Goal: Task Accomplishment & Management: Manage account settings

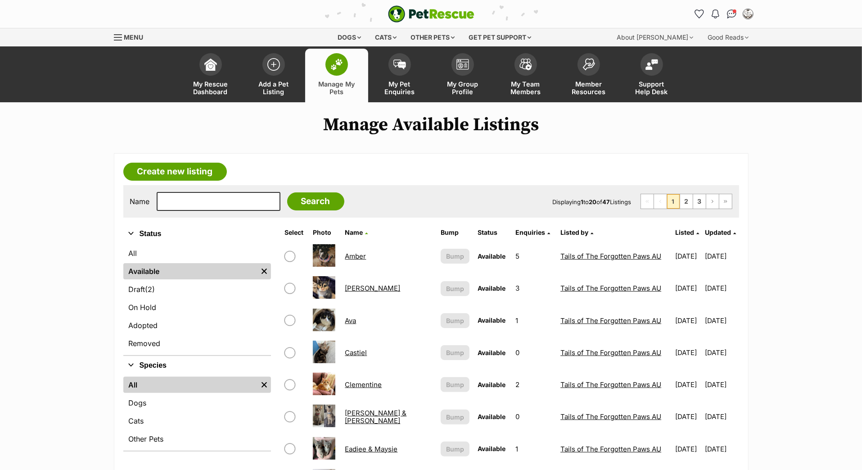
click at [714, 236] on span "Updated" at bounding box center [718, 232] width 26 height 8
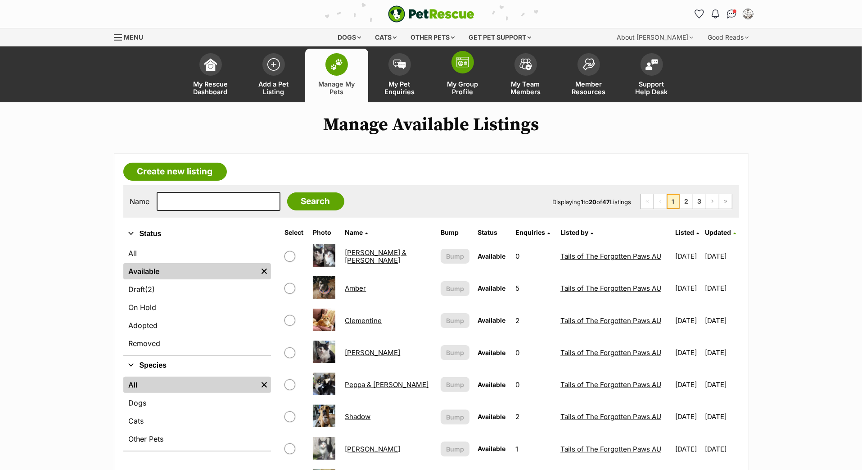
click at [460, 73] on span at bounding box center [463, 62] width 23 height 23
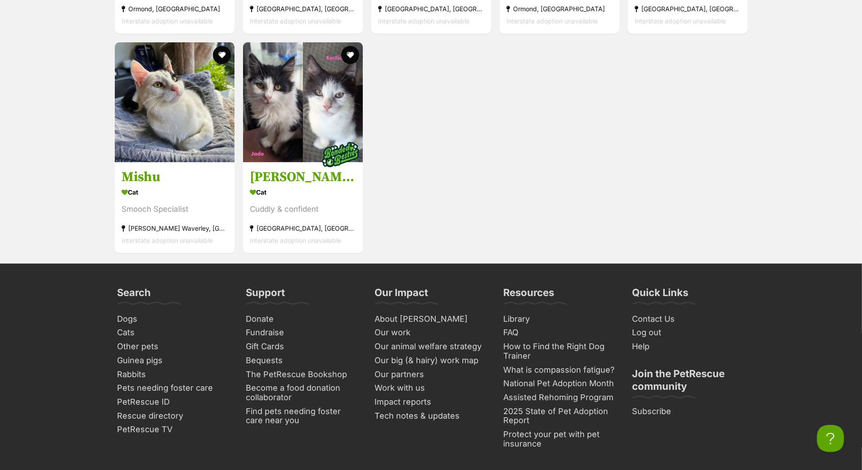
scroll to position [3393, 0]
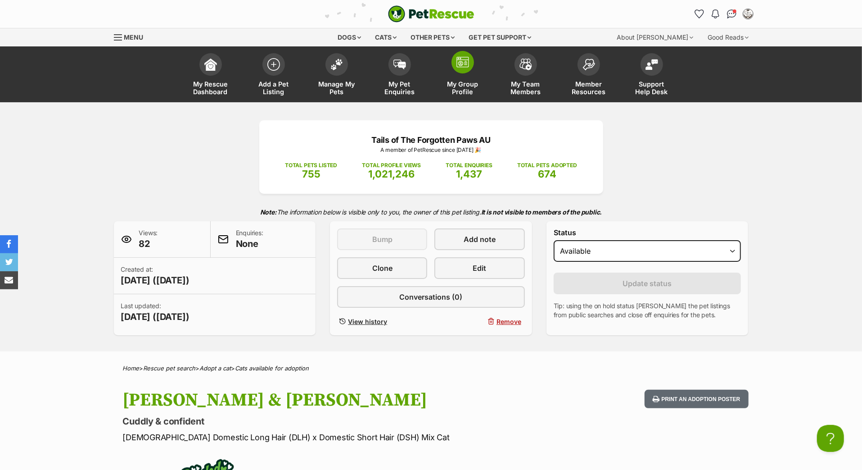
click at [460, 68] on img at bounding box center [462, 62] width 13 height 11
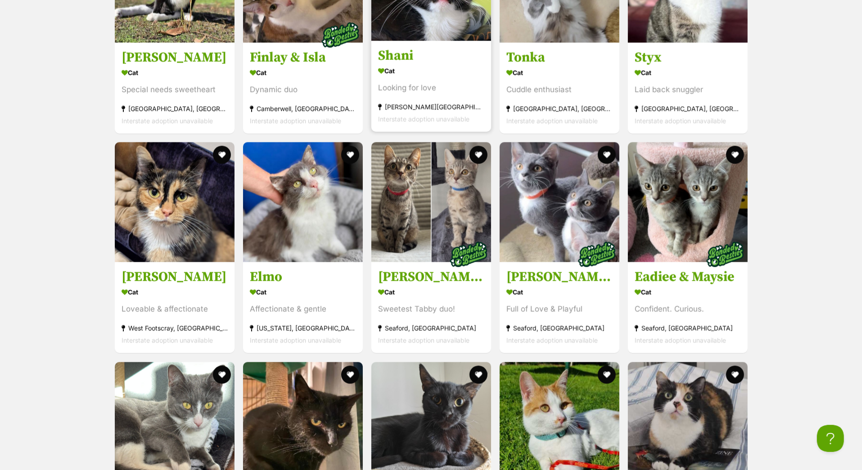
scroll to position [1442, 0]
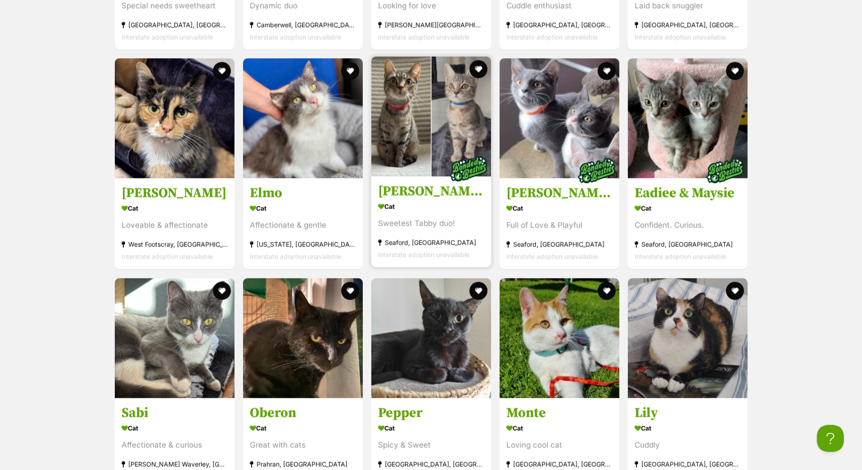
click at [454, 192] on img at bounding box center [468, 169] width 45 height 45
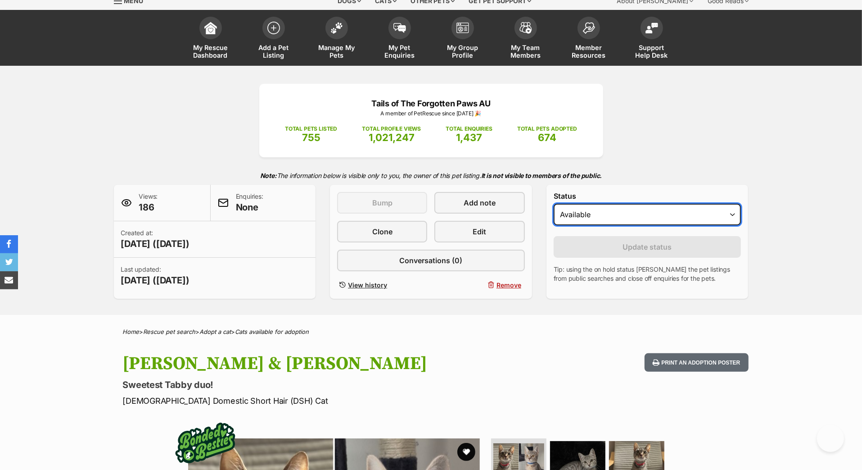
click at [580, 225] on select "Draft Available On hold Adopted" at bounding box center [648, 214] width 188 height 22
select select "on_hold"
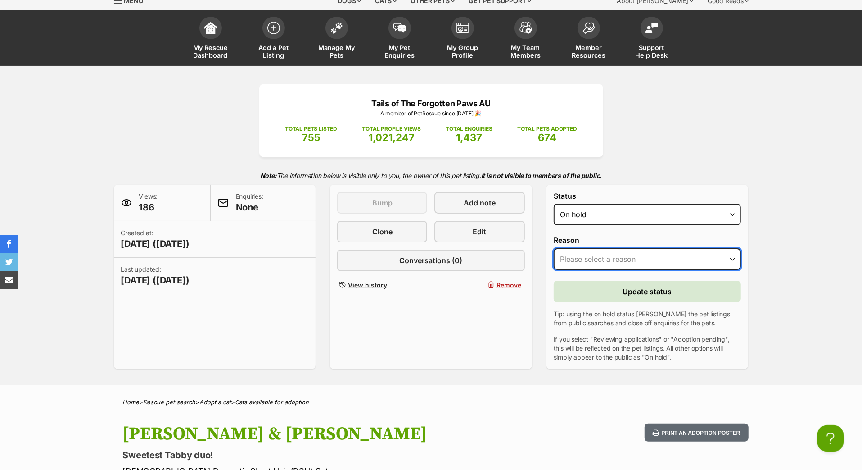
select select "adoption_pending"
click at [585, 302] on button "Update status" at bounding box center [648, 291] width 188 height 22
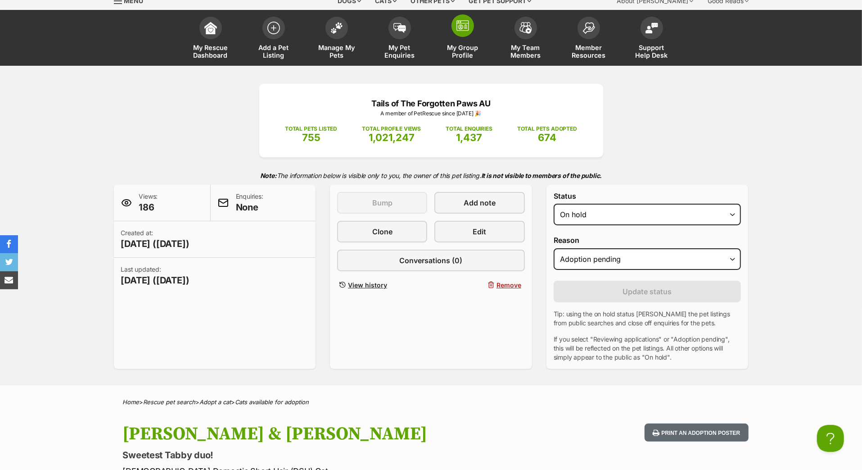
click at [471, 54] on link "My Group Profile" at bounding box center [462, 39] width 63 height 54
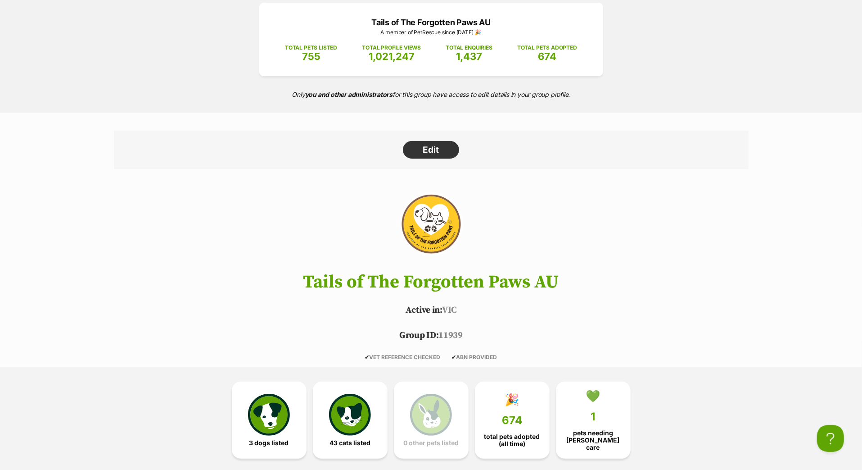
scroll to position [36, 0]
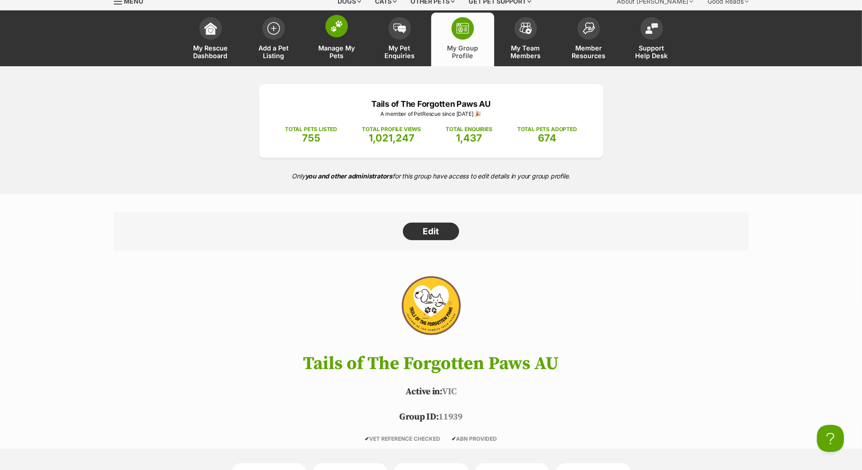
click at [335, 32] on img at bounding box center [336, 26] width 13 height 12
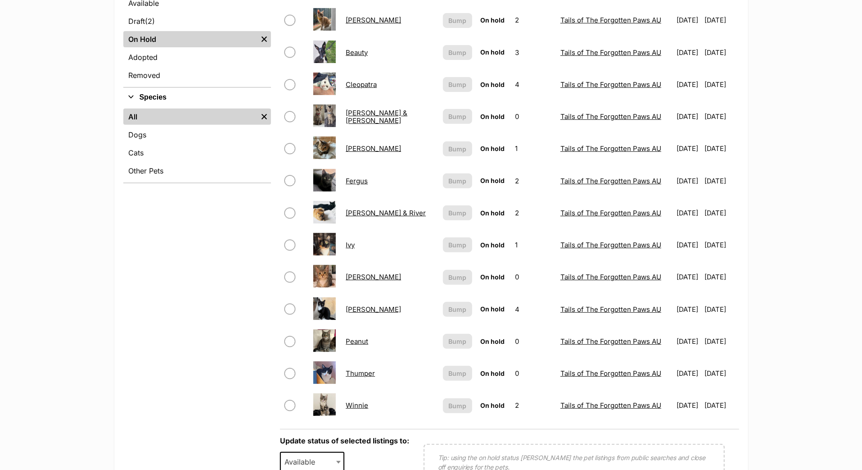
scroll to position [268, 0]
click at [285, 154] on input "checkbox" at bounding box center [290, 148] width 11 height 11
click at [284, 164] on td at bounding box center [295, 148] width 28 height 31
click at [285, 154] on input "checkbox" at bounding box center [290, 148] width 11 height 11
checkbox input "false"
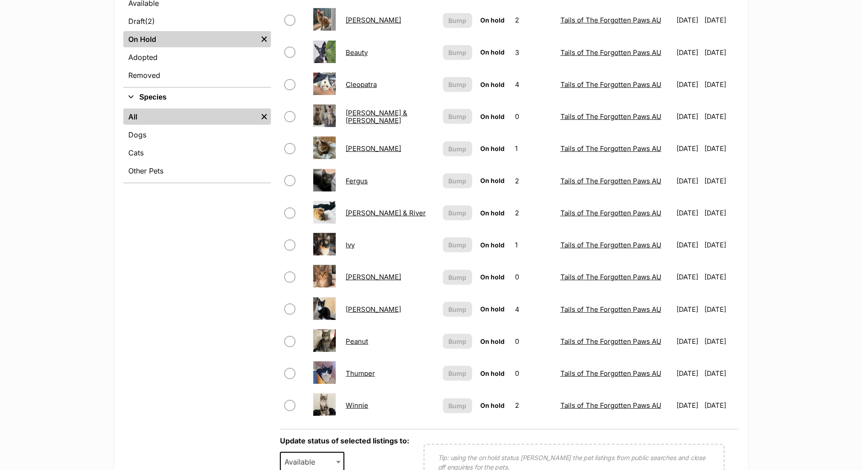
click at [285, 186] on input "checkbox" at bounding box center [290, 180] width 11 height 11
checkbox input "true"
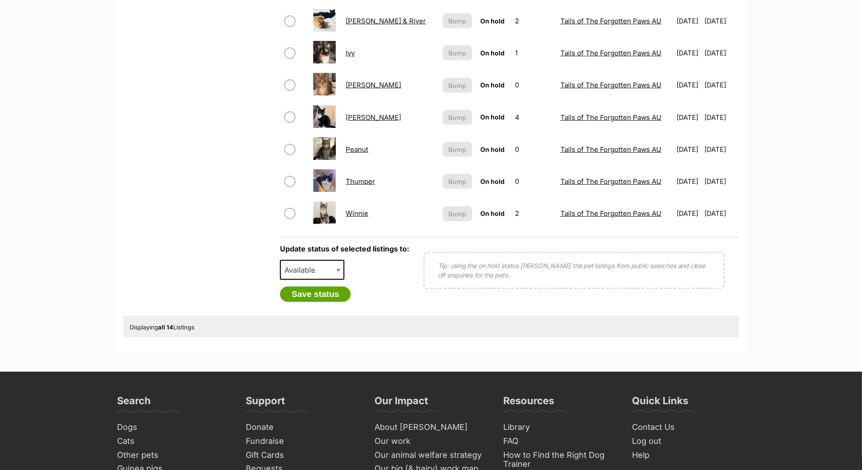
scroll to position [493, 0]
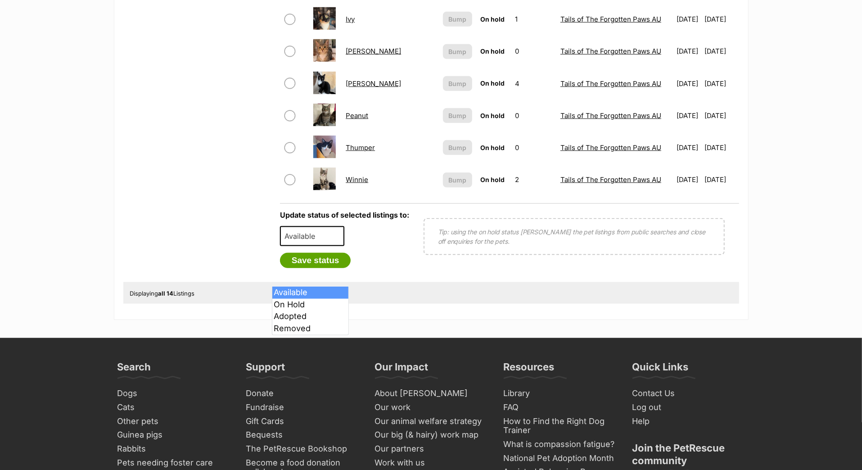
click at [311, 242] on span "Available" at bounding box center [302, 236] width 43 height 13
select select "rehomed"
click at [313, 268] on button "Save status" at bounding box center [315, 260] width 71 height 15
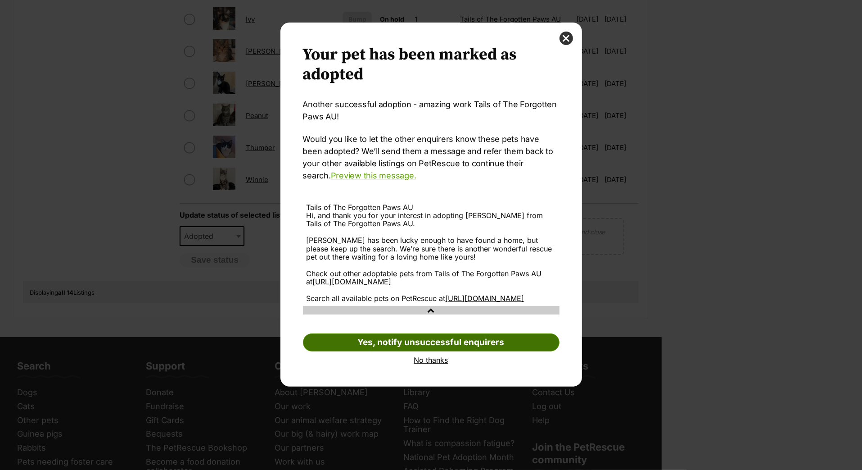
scroll to position [21, 0]
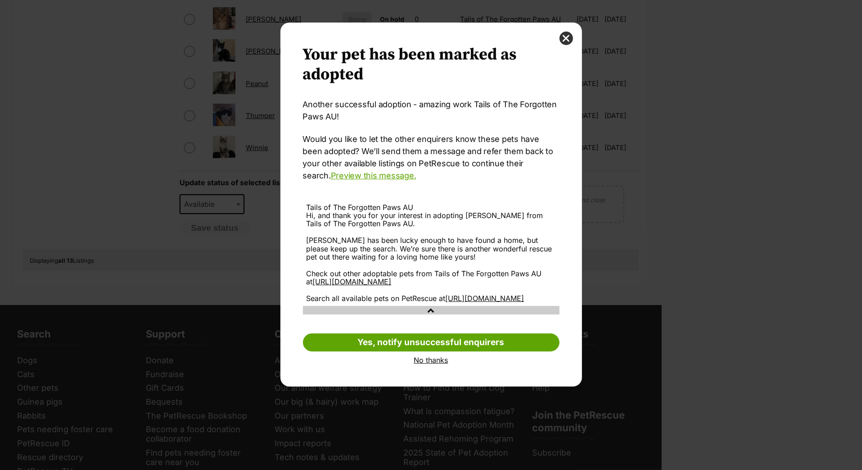
click at [425, 364] on link "No thanks" at bounding box center [431, 360] width 257 height 8
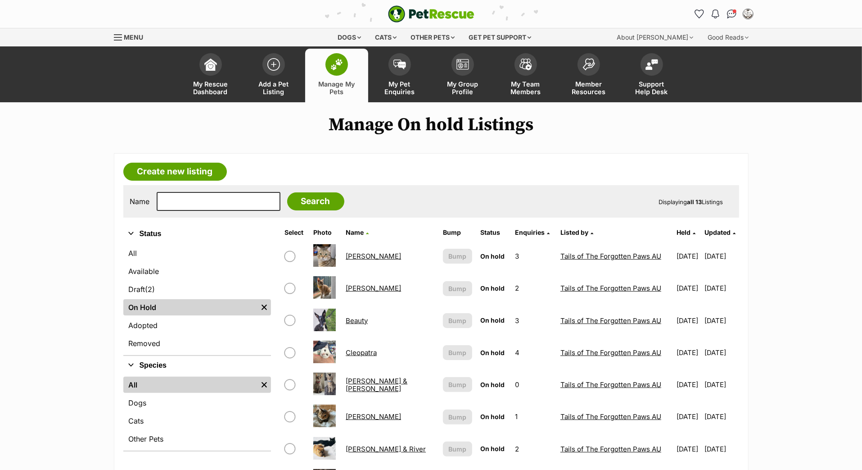
scroll to position [493, 0]
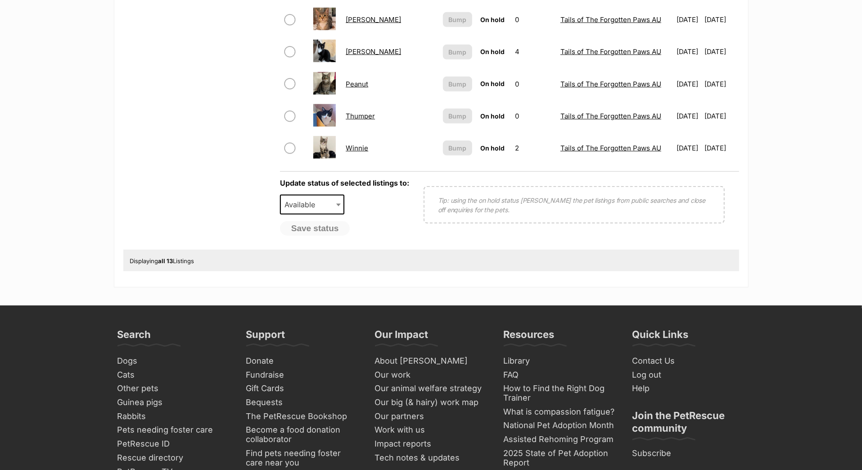
click at [285, 154] on input "checkbox" at bounding box center [290, 148] width 11 height 11
checkbox input "true"
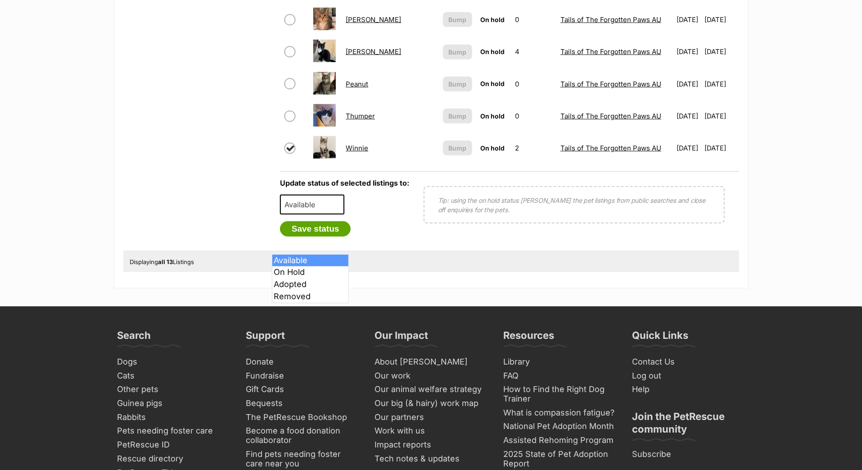
click at [302, 211] on span "Available" at bounding box center [302, 204] width 43 height 13
select select "rehomed"
click at [311, 236] on button "Save status" at bounding box center [315, 228] width 71 height 15
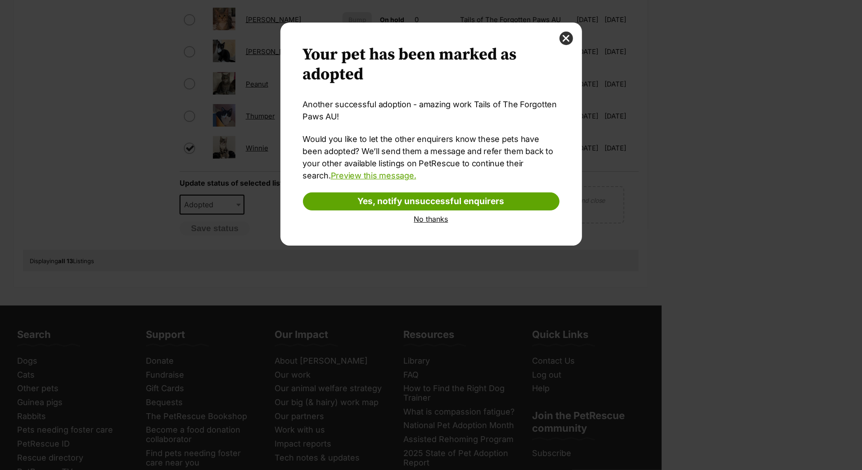
scroll to position [0, 0]
click at [428, 223] on link "No thanks" at bounding box center [431, 219] width 257 height 8
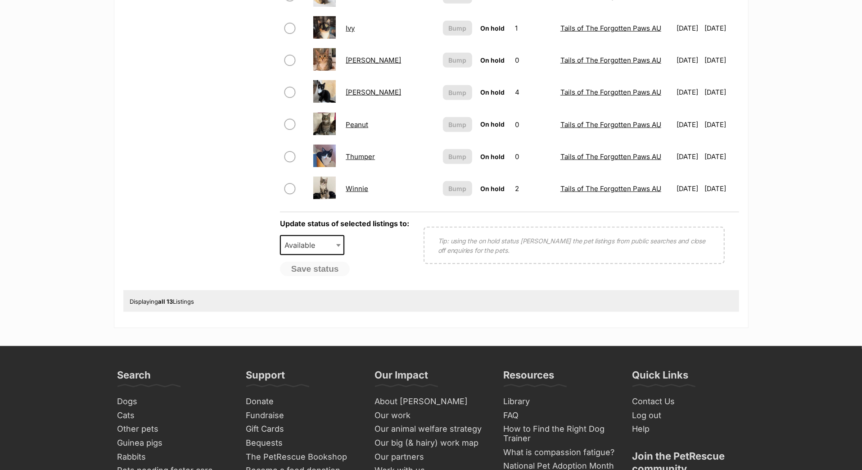
scroll to position [446, 0]
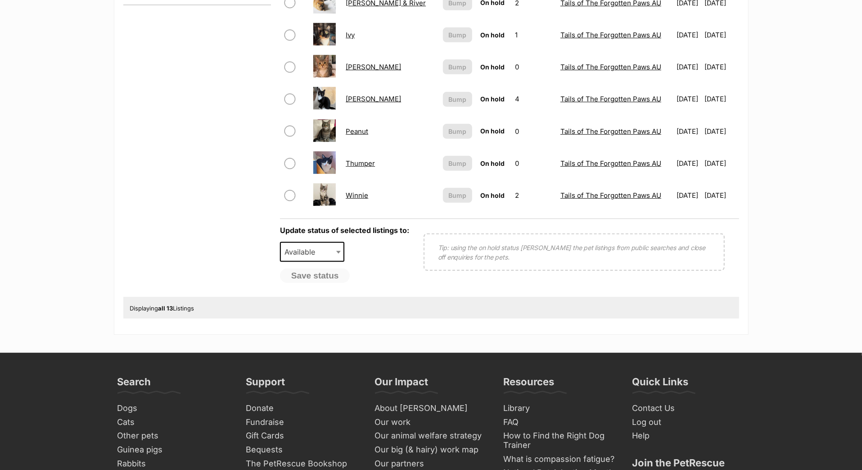
click at [285, 104] on input "checkbox" at bounding box center [290, 99] width 11 height 11
checkbox input "true"
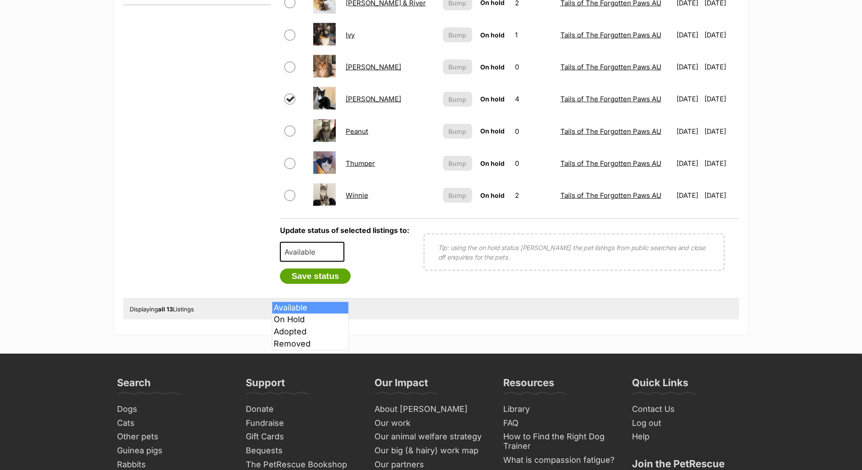
click at [313, 258] on span "Available" at bounding box center [302, 251] width 43 height 13
select select "rehomed"
click at [315, 284] on button "Save status" at bounding box center [315, 275] width 71 height 15
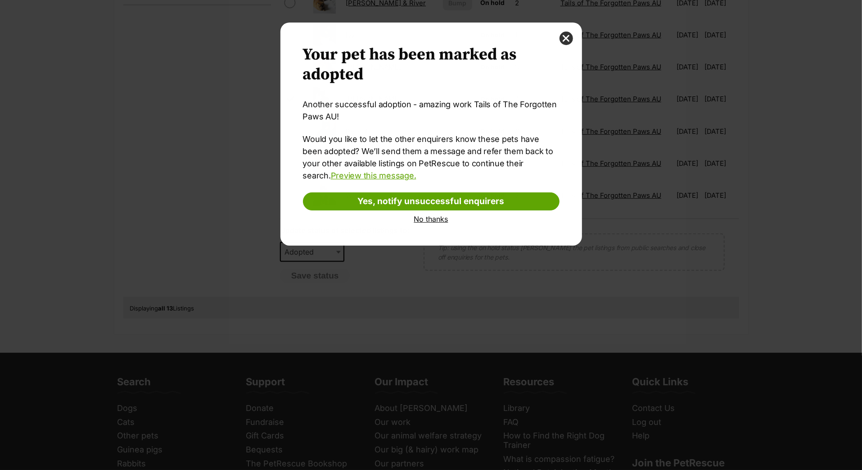
scroll to position [0, 0]
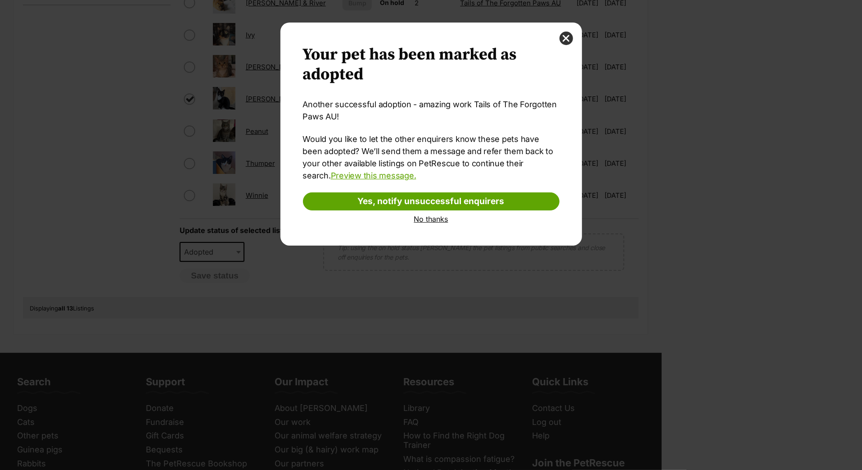
click at [425, 223] on link "No thanks" at bounding box center [431, 219] width 257 height 8
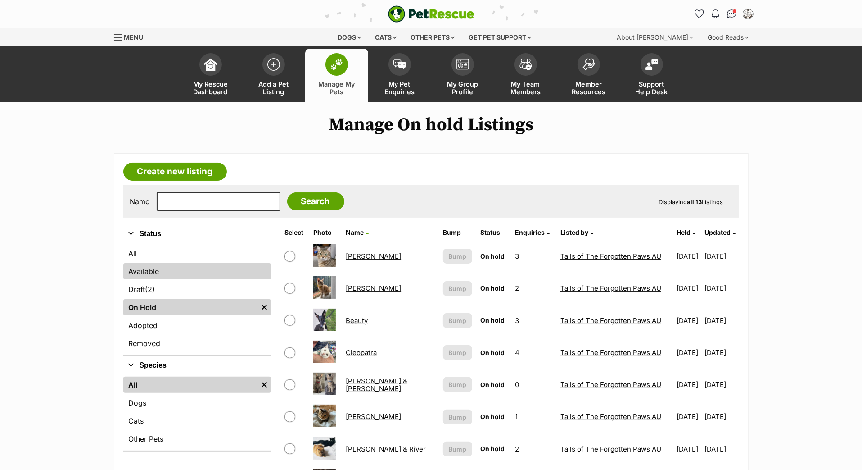
click at [188, 279] on link "Available" at bounding box center [197, 271] width 148 height 16
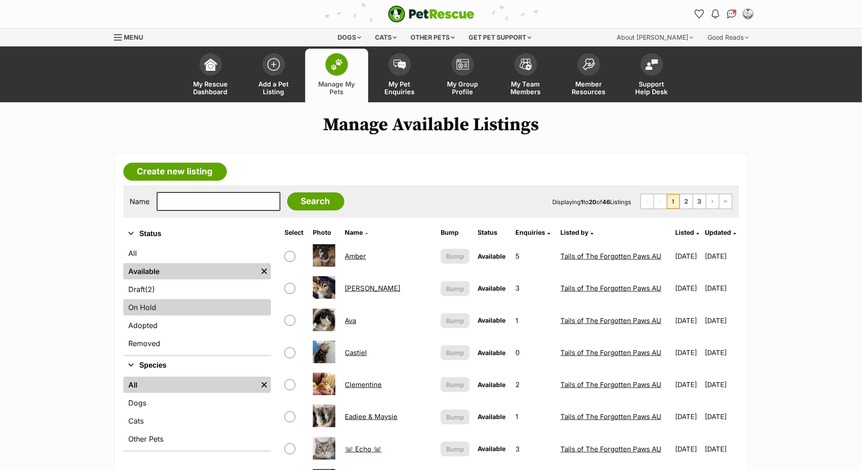
click at [167, 315] on link "On Hold" at bounding box center [197, 307] width 148 height 16
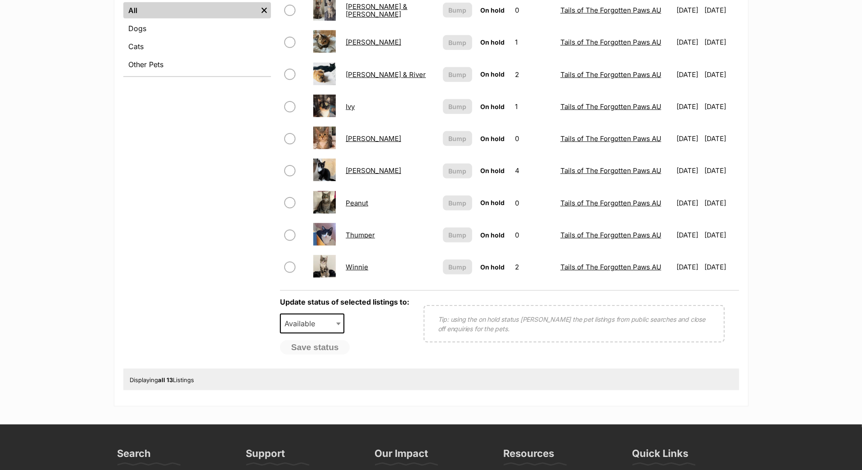
scroll to position [371, 0]
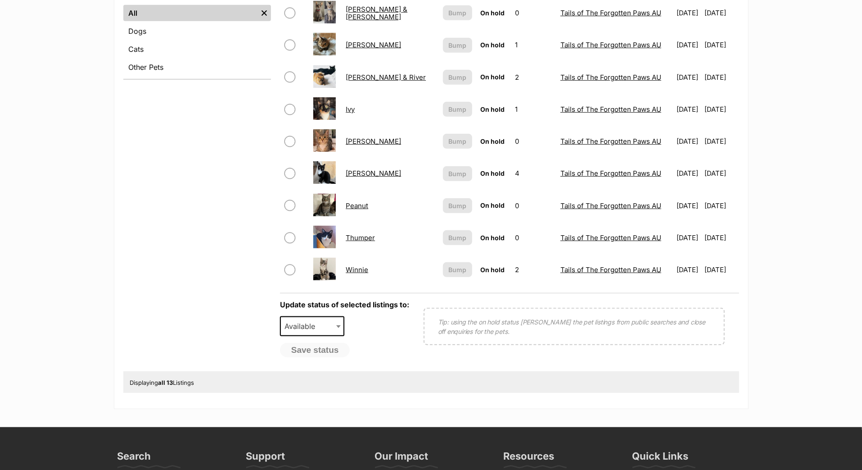
click at [285, 179] on input "checkbox" at bounding box center [290, 173] width 11 height 11
checkbox input "true"
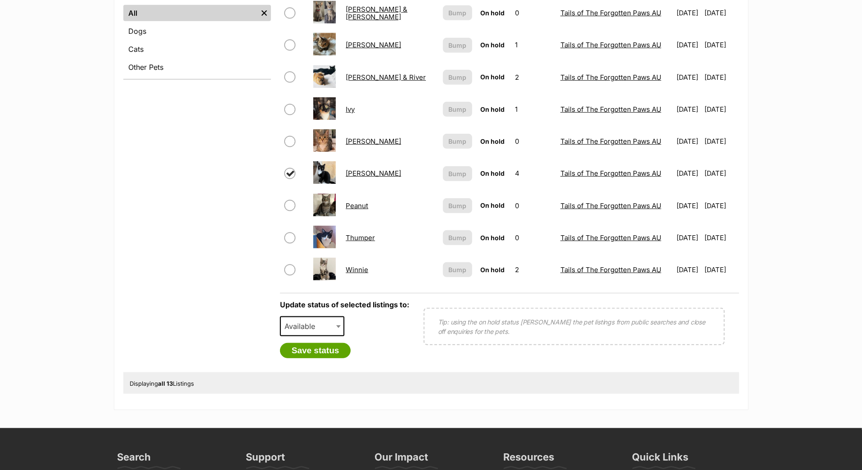
click at [285, 275] on input "checkbox" at bounding box center [290, 269] width 11 height 11
checkbox input "true"
click at [294, 332] on span "Available" at bounding box center [302, 326] width 43 height 13
select select "rehomed"
click at [311, 358] on button "Save status" at bounding box center [315, 350] width 71 height 15
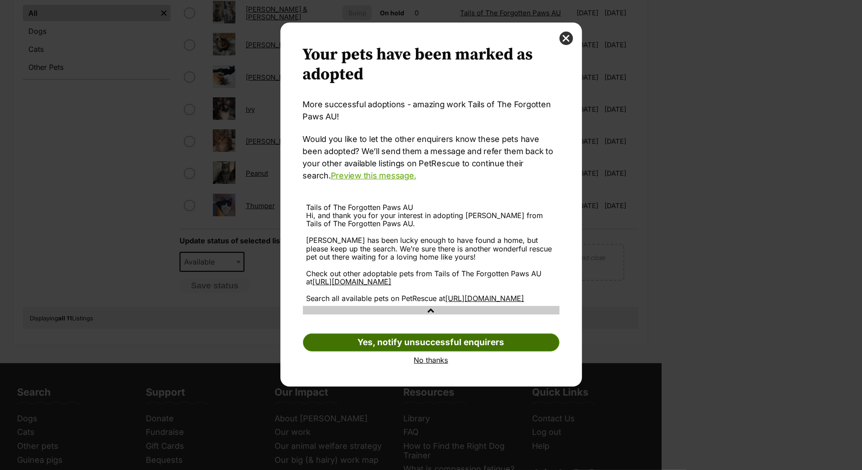
scroll to position [21, 0]
click at [425, 364] on link "No thanks" at bounding box center [431, 360] width 257 height 8
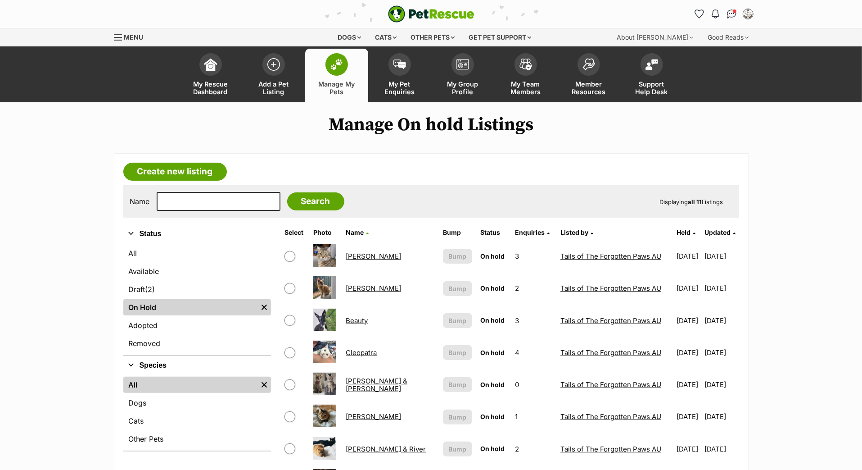
scroll to position [371, 0]
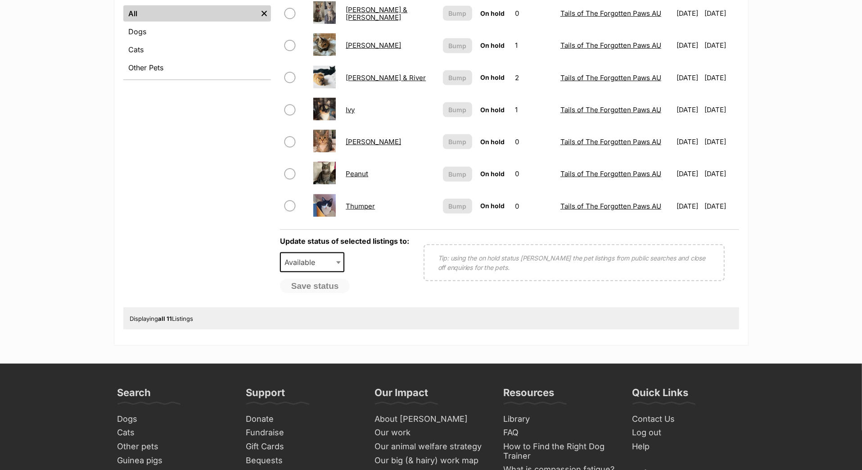
click at [285, 211] on input "checkbox" at bounding box center [290, 205] width 11 height 11
checkbox input "true"
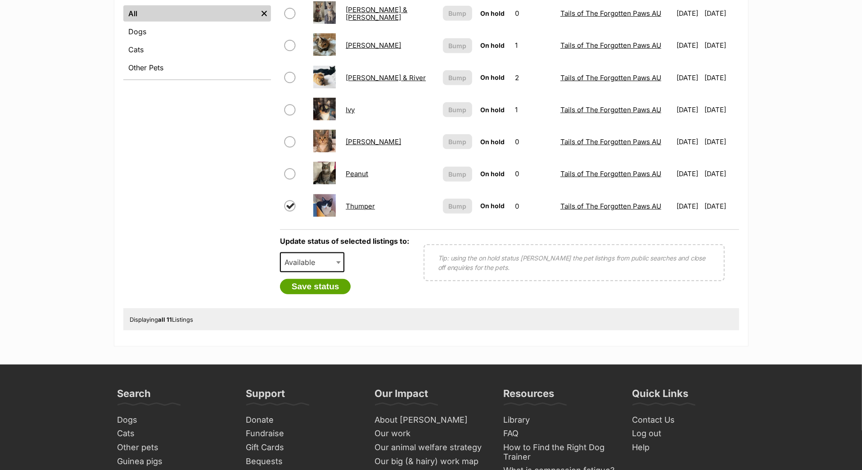
click at [285, 147] on input "checkbox" at bounding box center [290, 141] width 11 height 11
checkbox input "true"
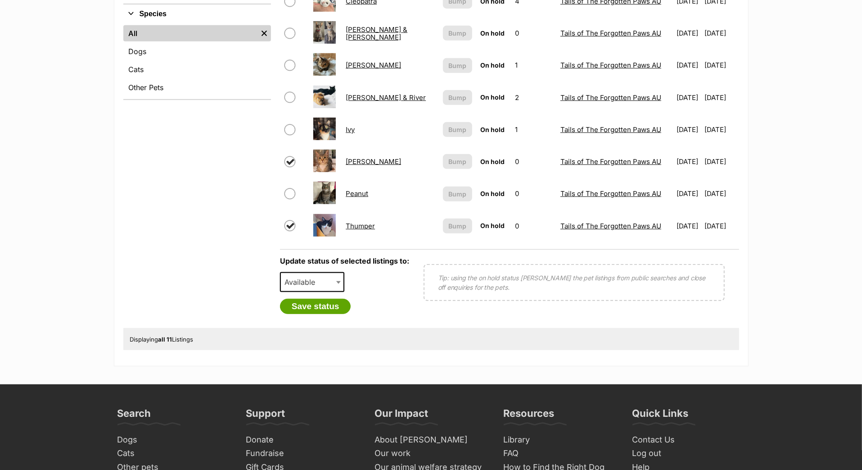
scroll to position [350, 0]
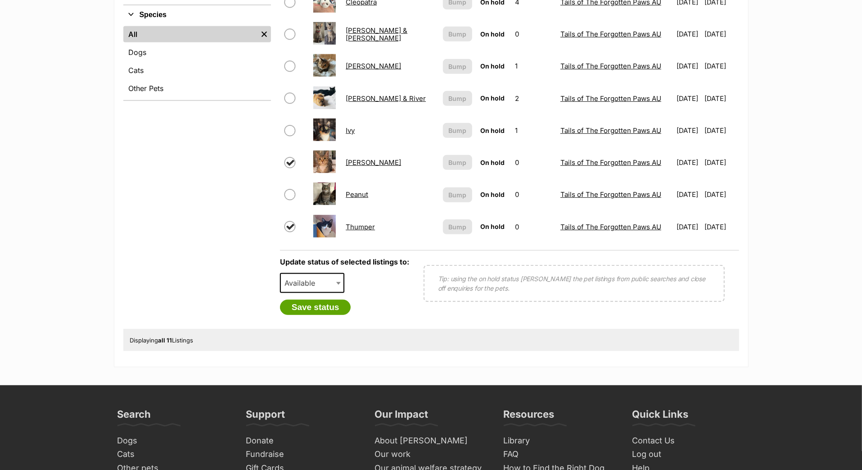
click at [285, 72] on input "checkbox" at bounding box center [290, 66] width 11 height 11
checkbox input "true"
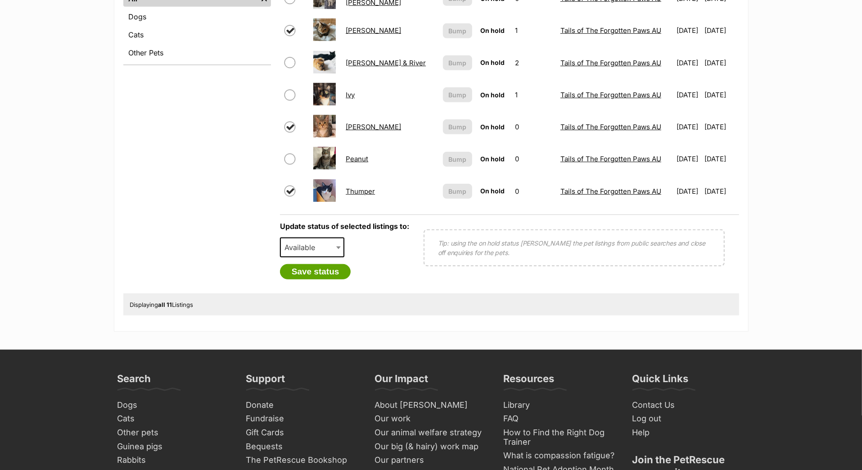
scroll to position [416, 0]
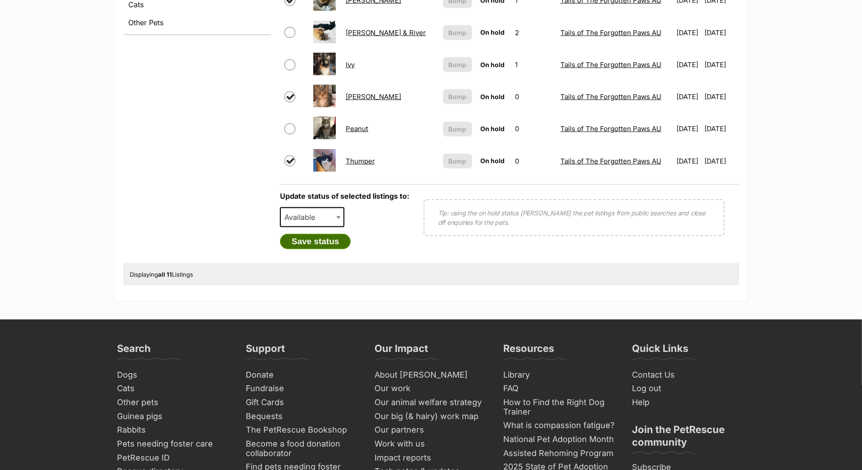
click at [308, 249] on button "Save status" at bounding box center [315, 241] width 71 height 15
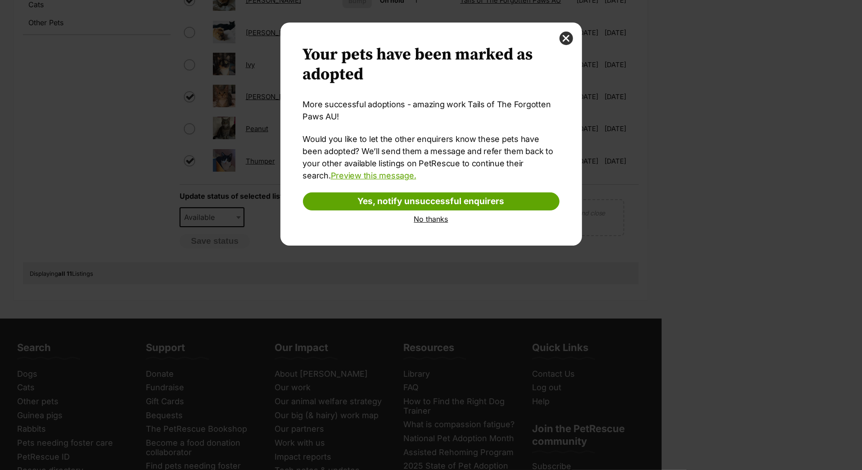
scroll to position [0, 0]
click at [430, 223] on link "No thanks" at bounding box center [431, 219] width 257 height 8
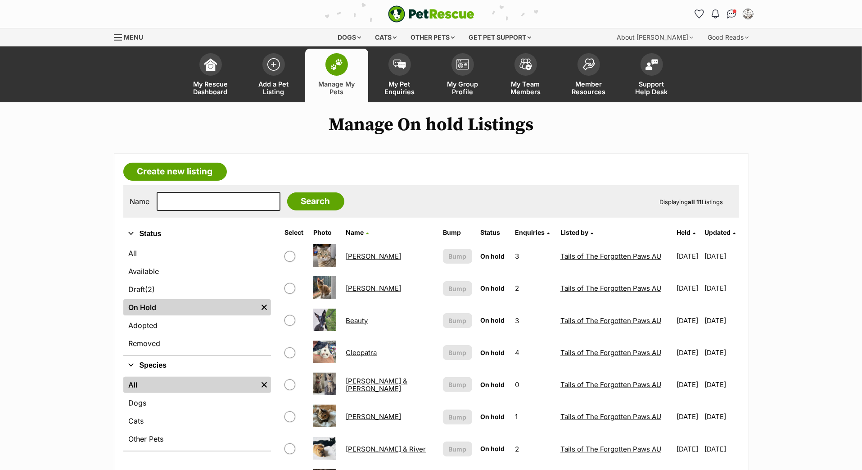
scroll to position [416, 0]
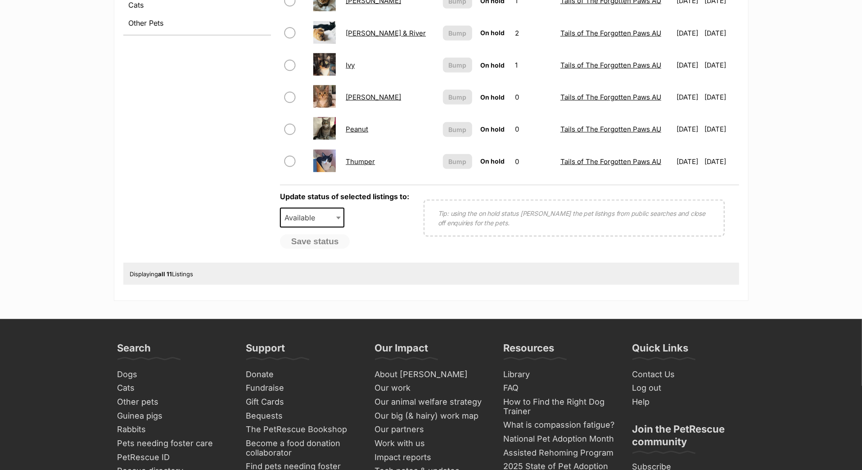
click at [371, 166] on link "Thumper" at bounding box center [360, 161] width 29 height 9
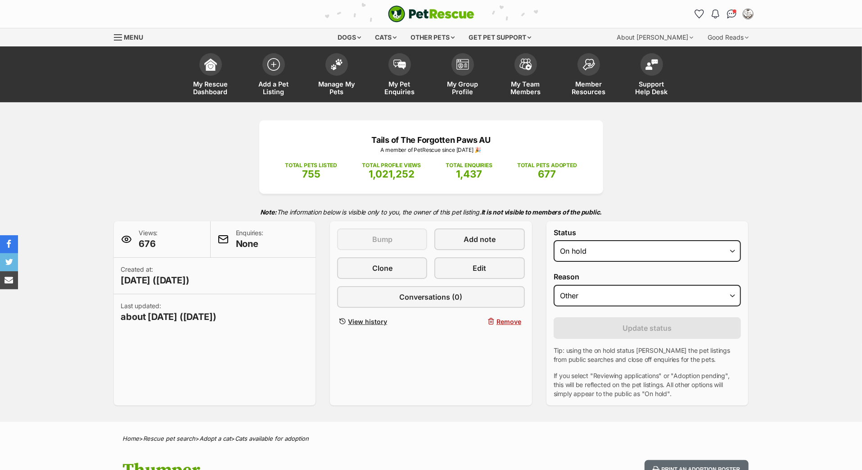
select select "active"
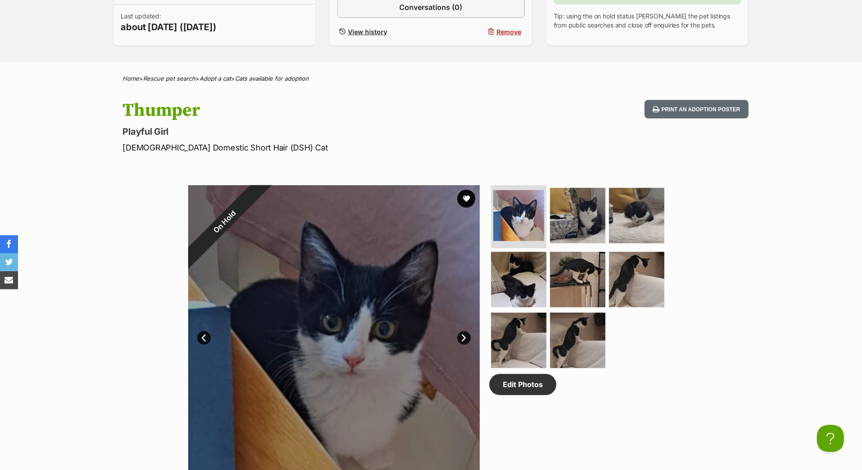
scroll to position [130, 0]
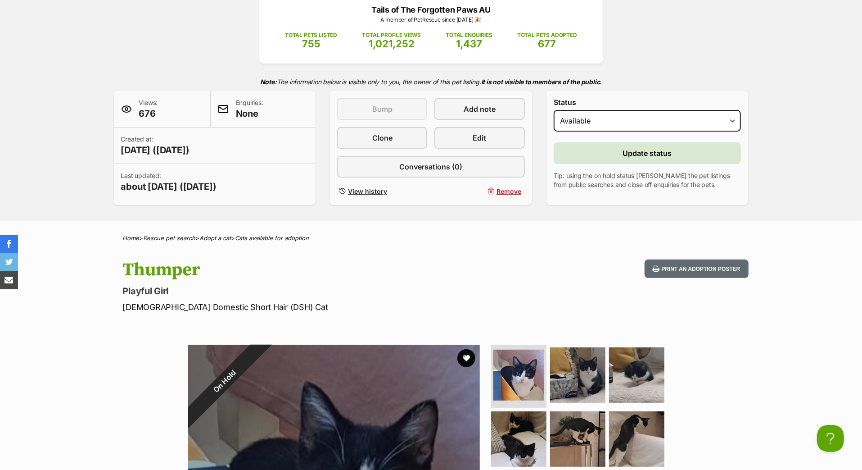
click at [635, 158] on span "Update status" at bounding box center [647, 153] width 49 height 11
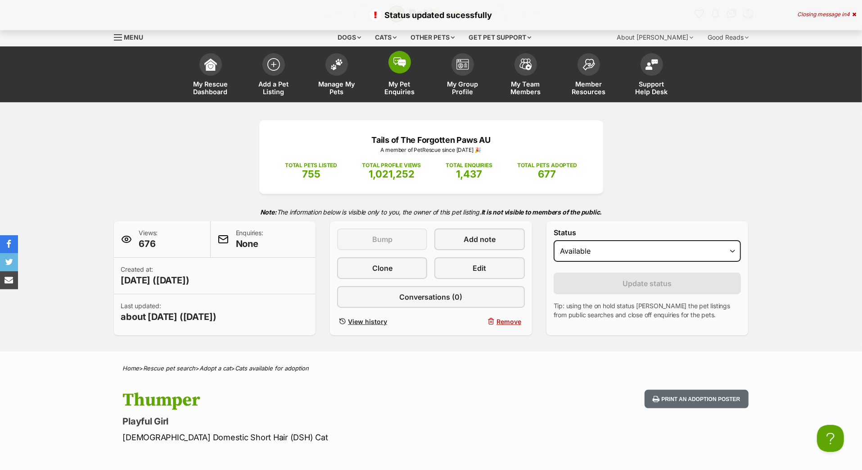
scroll to position [0, 0]
click at [337, 68] on img at bounding box center [336, 62] width 13 height 12
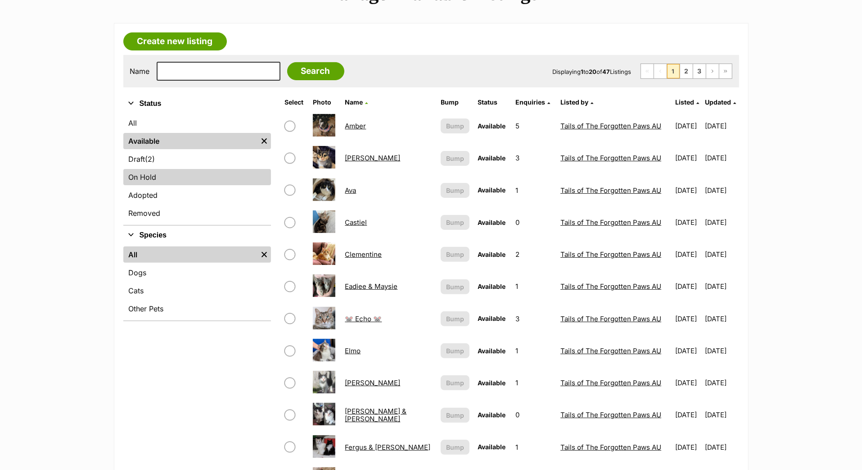
scroll to position [130, 0]
click at [167, 185] on link "On Hold" at bounding box center [197, 177] width 148 height 16
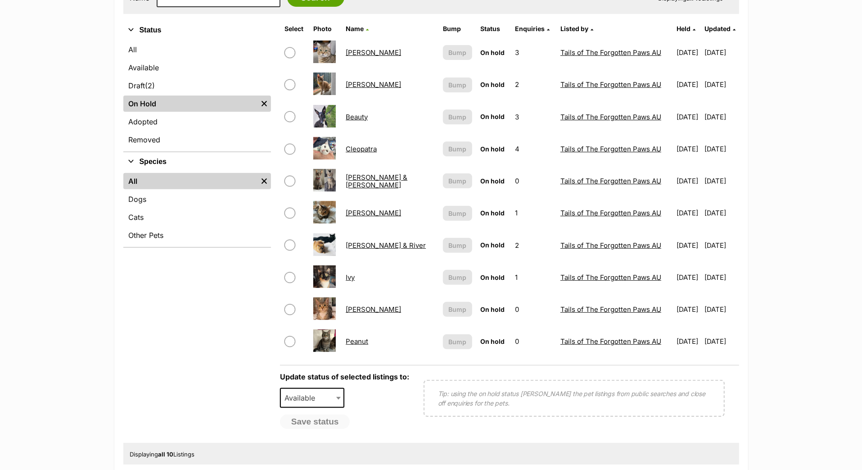
scroll to position [208, 0]
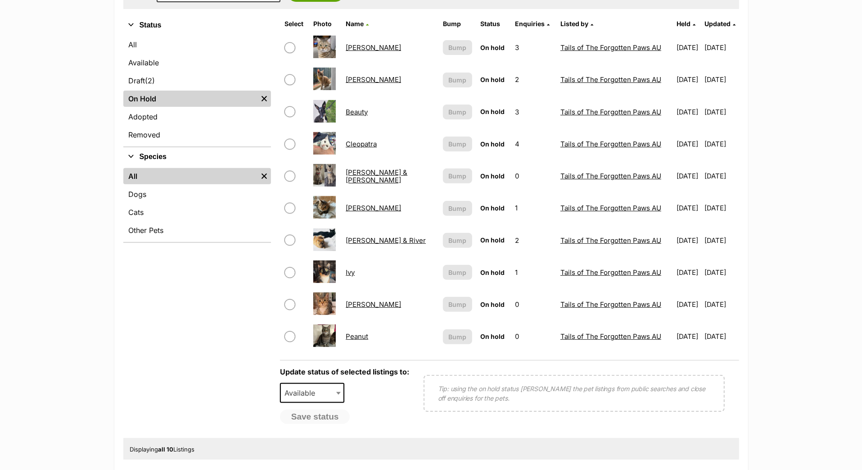
click at [285, 310] on input "checkbox" at bounding box center [290, 304] width 11 height 11
checkbox input "true"
click at [285, 213] on input "checkbox" at bounding box center [290, 208] width 11 height 11
checkbox input "true"
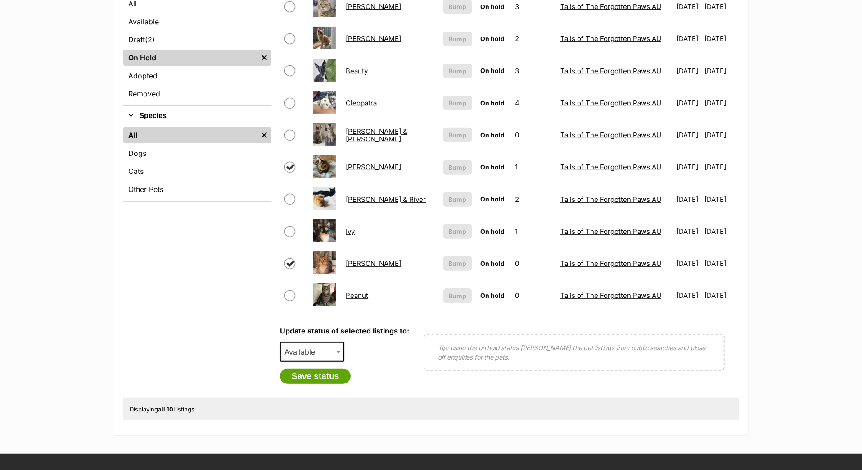
scroll to position [269, 0]
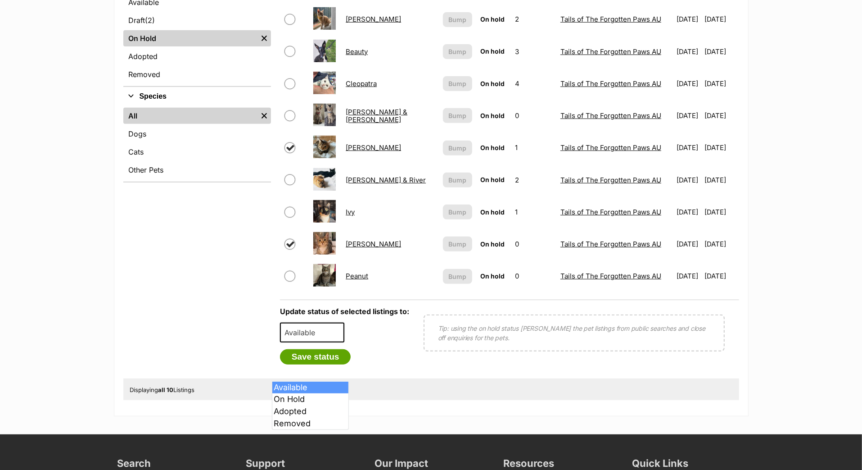
click at [311, 339] on span "Available" at bounding box center [302, 332] width 43 height 13
click at [322, 364] on button "Save status" at bounding box center [315, 356] width 71 height 15
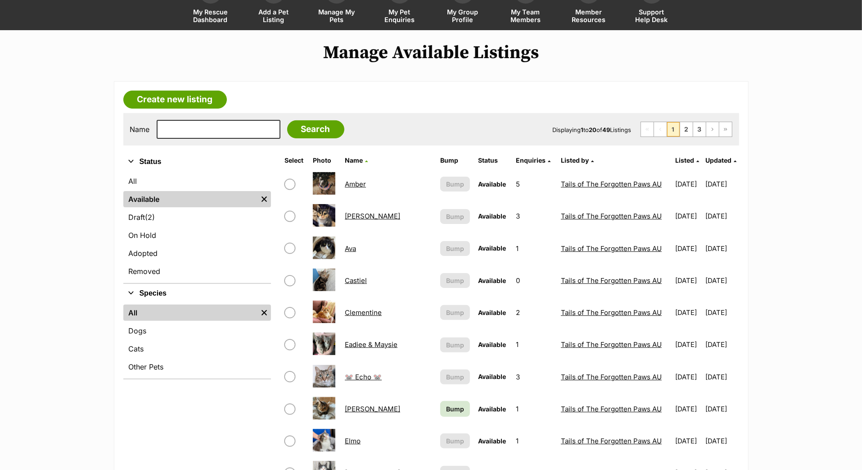
scroll to position [77, 0]
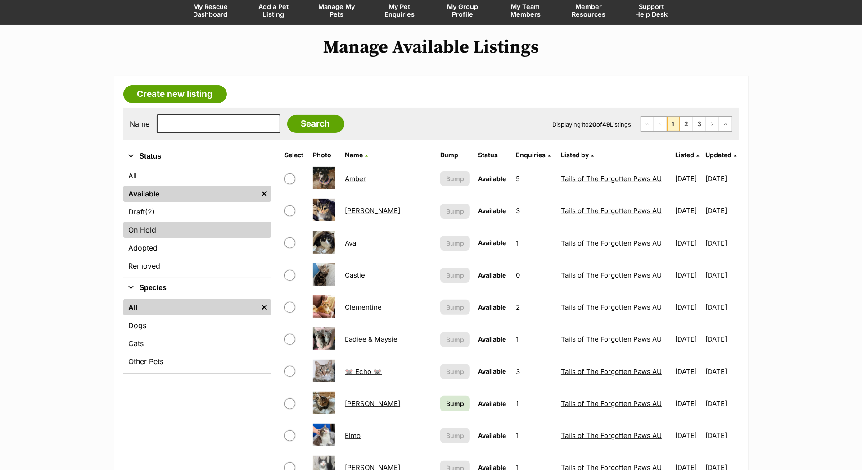
click at [196, 238] on link "On Hold" at bounding box center [197, 229] width 148 height 16
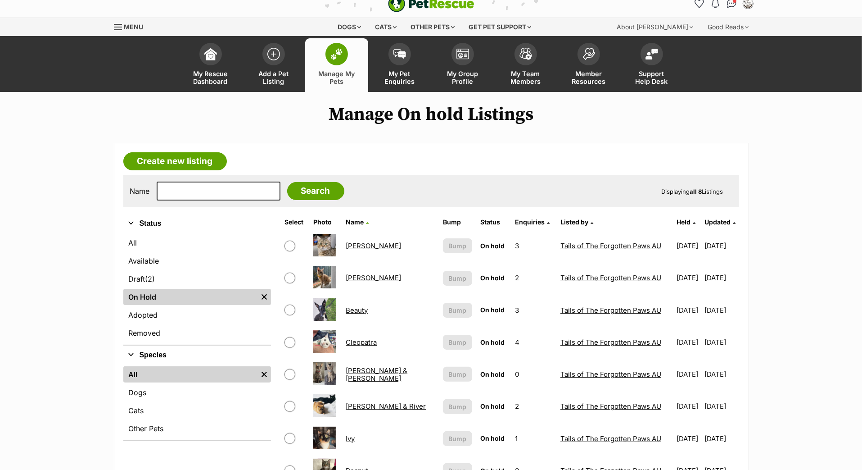
scroll to position [10, 0]
click at [285, 283] on input "checkbox" at bounding box center [290, 277] width 11 height 11
checkbox input "true"
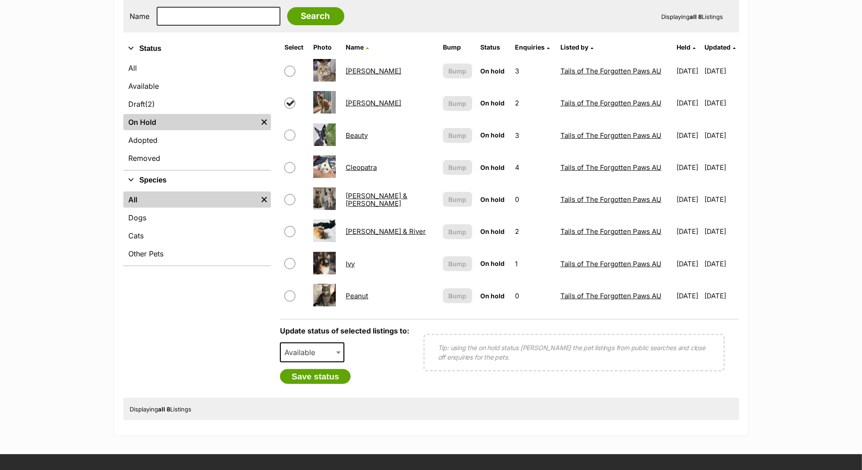
scroll to position [241, 0]
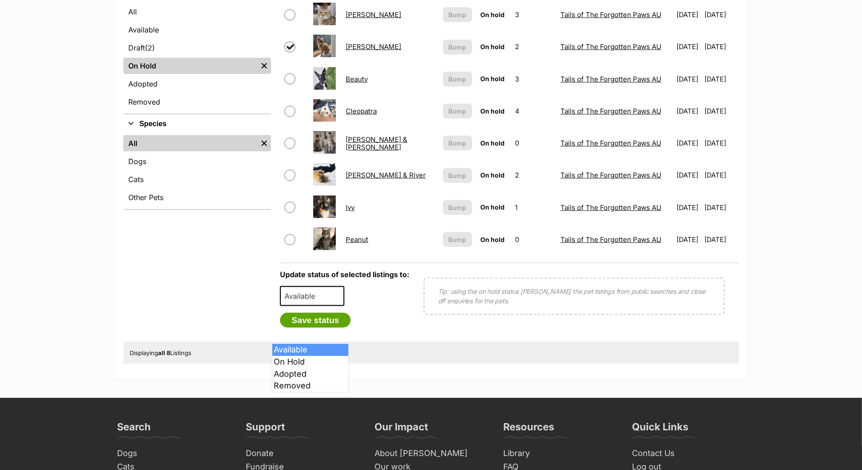
click at [325, 306] on span "Available" at bounding box center [312, 296] width 65 height 20
select select "rehomed"
click at [323, 328] on button "Save status" at bounding box center [315, 319] width 71 height 15
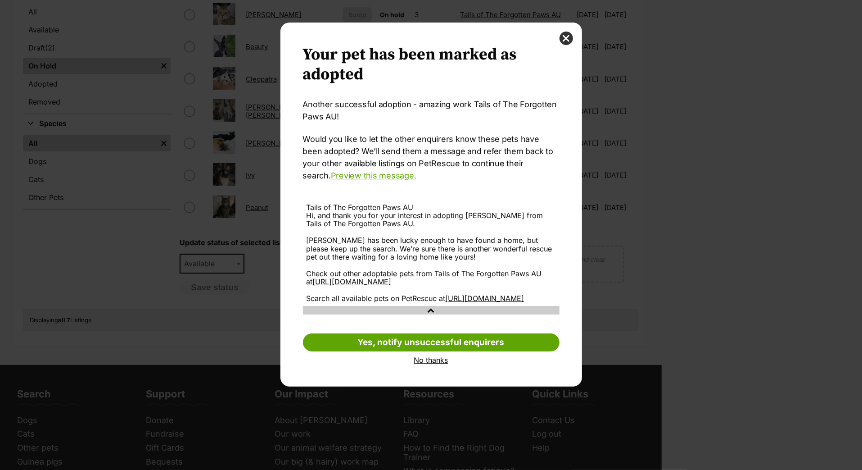
scroll to position [21, 0]
click at [431, 364] on link "No thanks" at bounding box center [431, 360] width 257 height 8
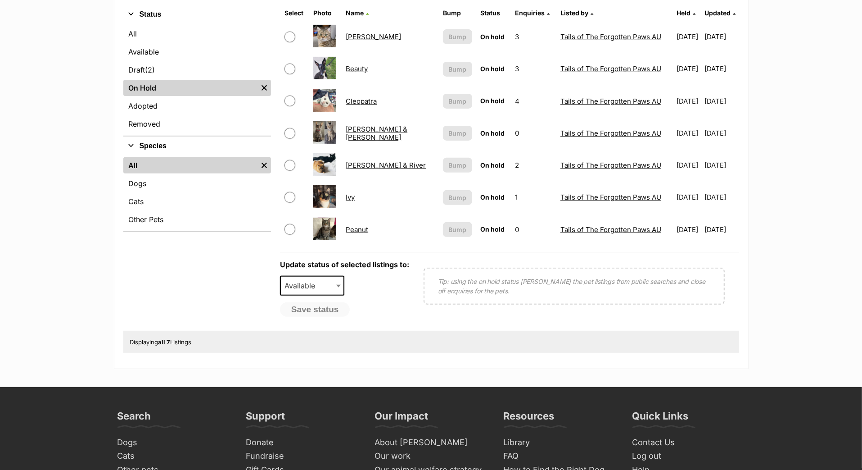
scroll to position [217, 0]
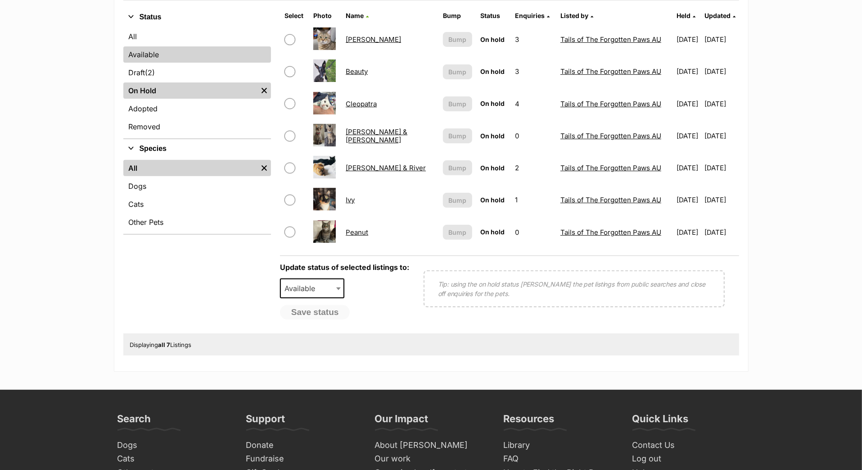
click at [244, 63] on link "Available" at bounding box center [197, 54] width 148 height 16
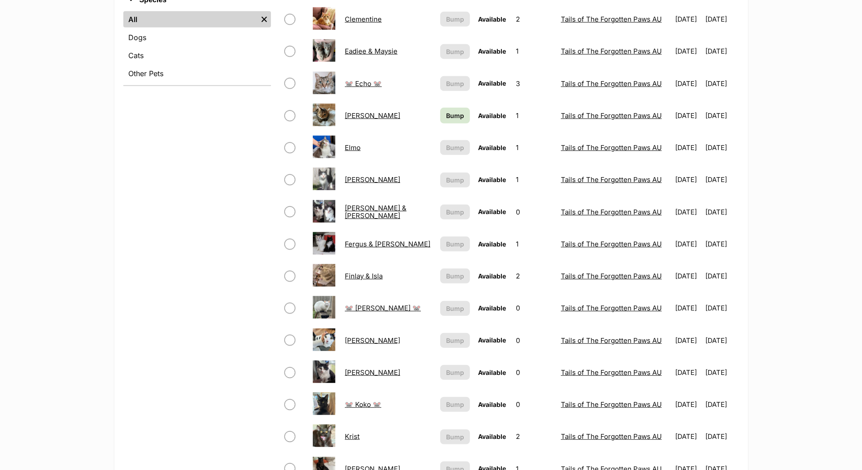
scroll to position [383, 0]
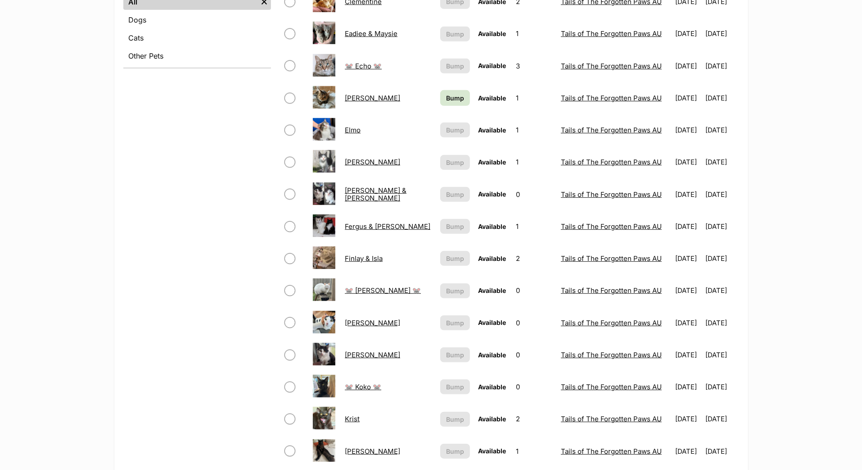
click at [446, 103] on span "Bump" at bounding box center [455, 97] width 18 height 9
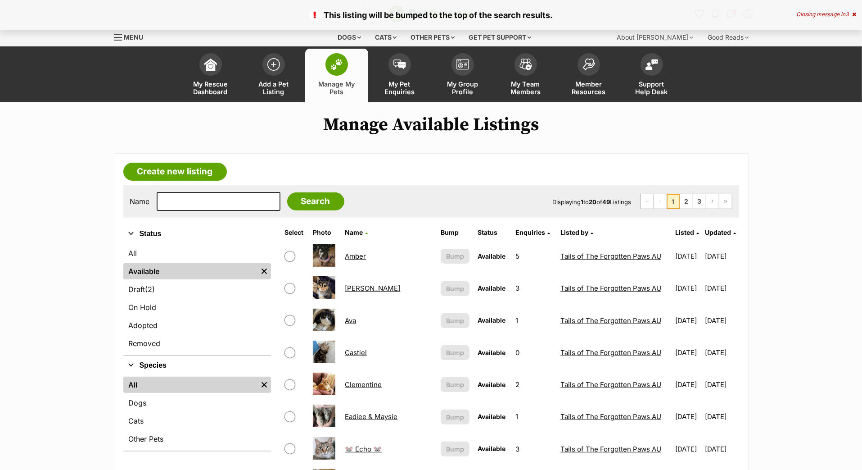
click at [712, 239] on th "Updated" at bounding box center [721, 232] width 33 height 14
click at [707, 236] on span "Updated" at bounding box center [718, 232] width 26 height 8
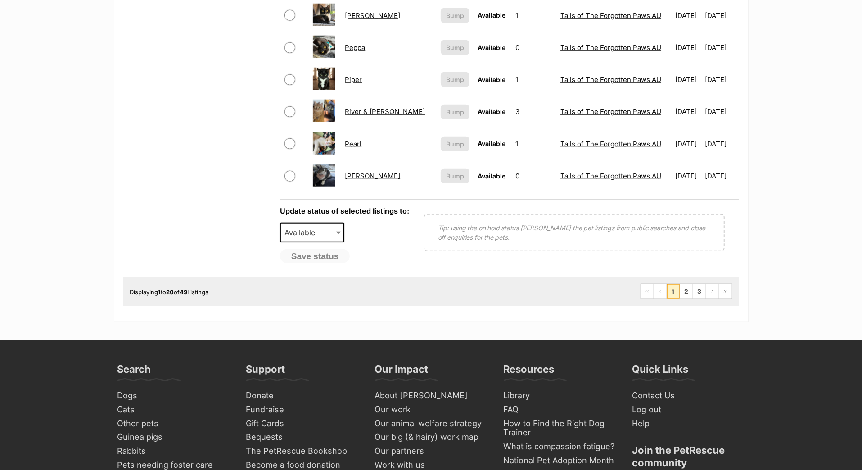
scroll to position [694, 0]
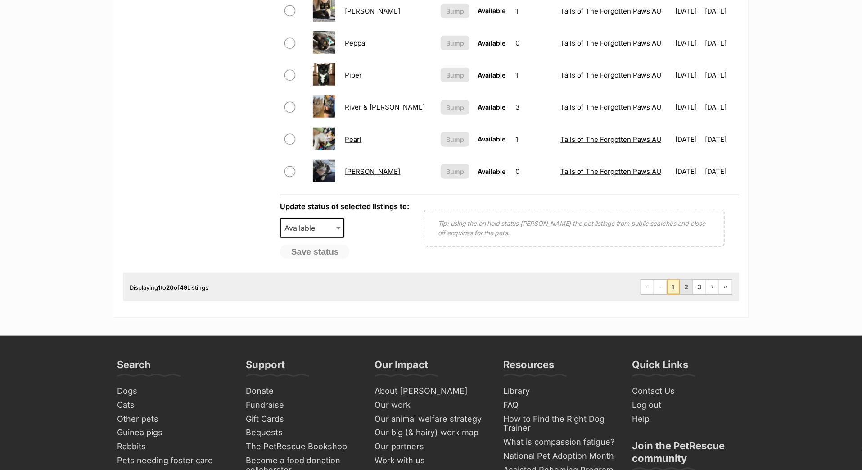
click at [680, 294] on link "2" at bounding box center [686, 287] width 13 height 14
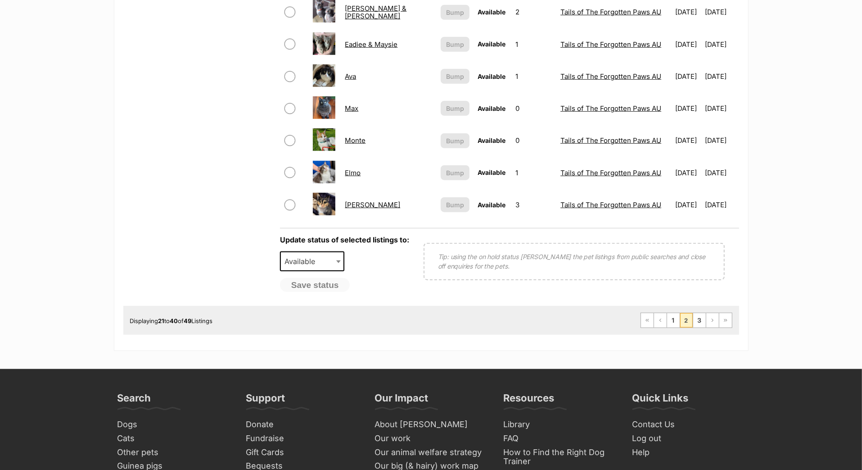
scroll to position [711, 0]
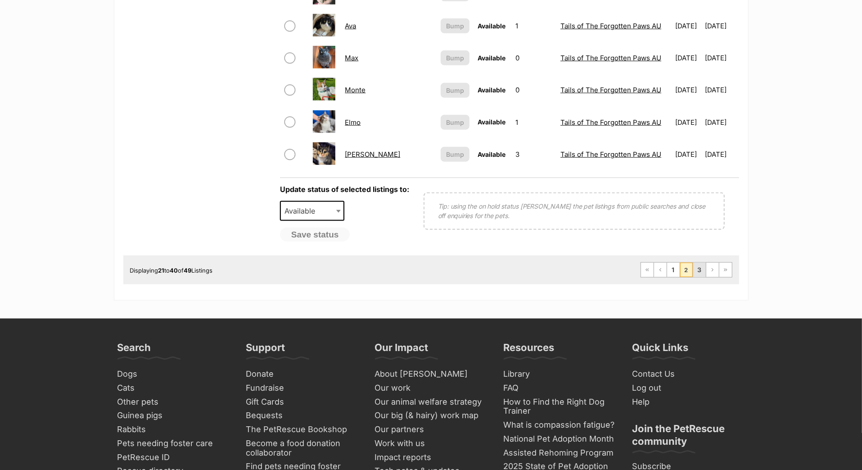
click at [694, 277] on link "3" at bounding box center [699, 269] width 13 height 14
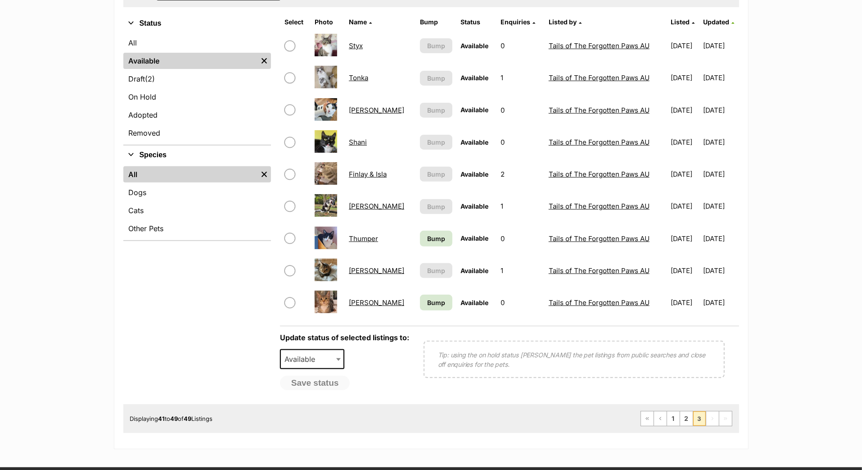
scroll to position [217, 0]
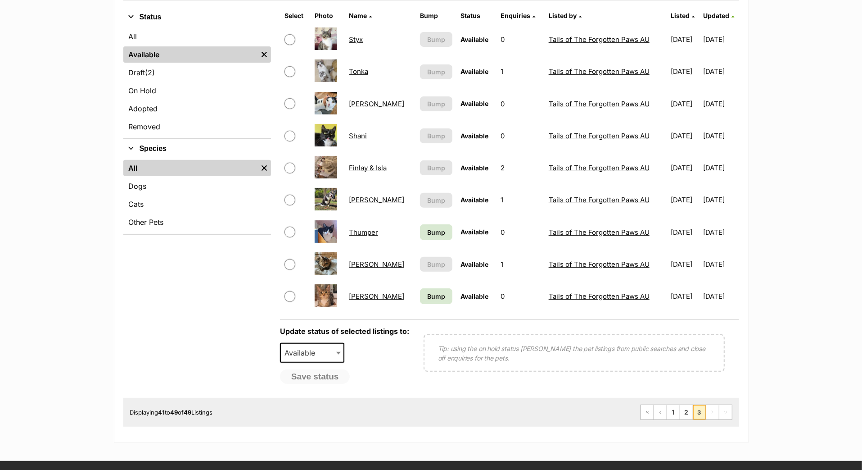
click at [427, 237] on span "Bump" at bounding box center [436, 231] width 18 height 9
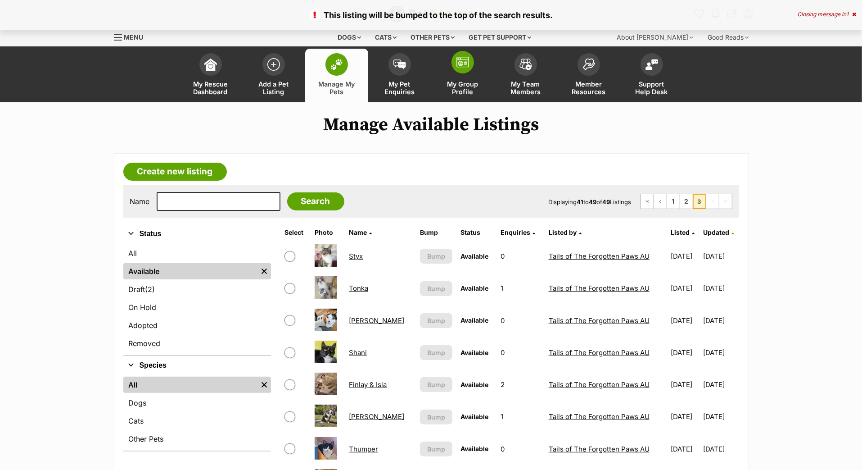
click at [458, 68] on img at bounding box center [462, 62] width 13 height 11
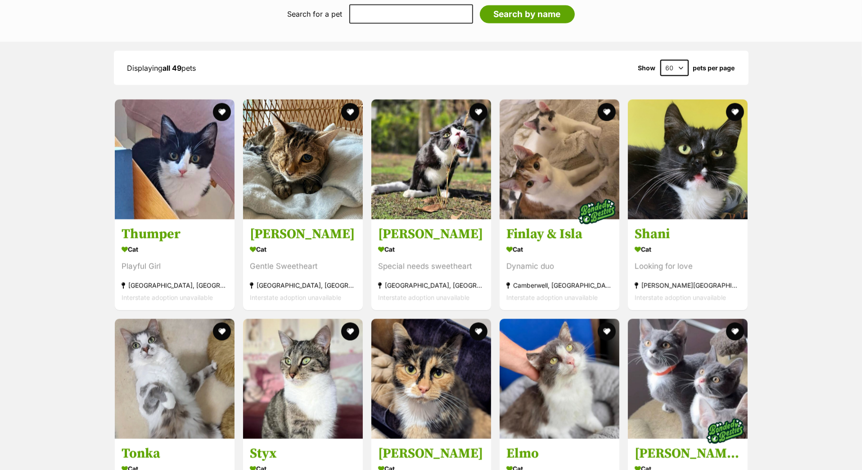
scroll to position [1192, 0]
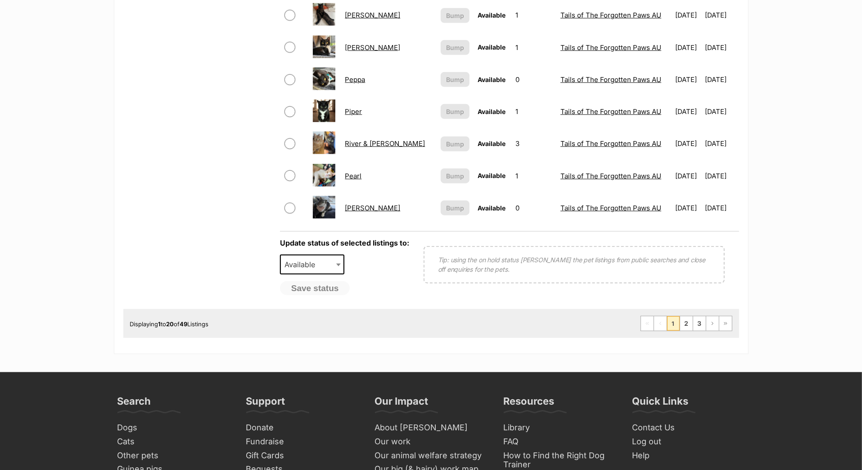
scroll to position [661, 0]
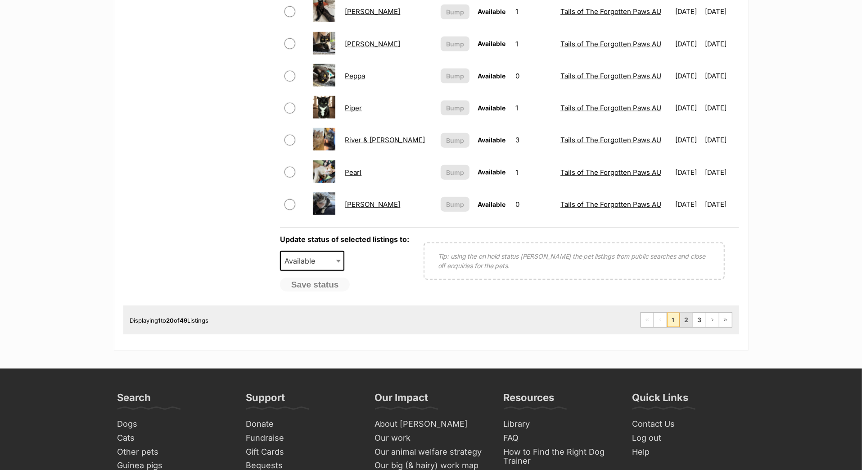
click at [680, 327] on link "2" at bounding box center [686, 319] width 13 height 14
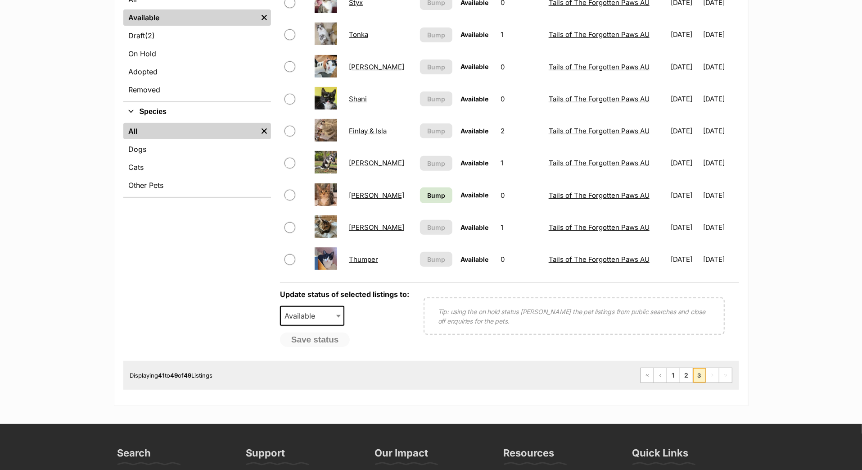
scroll to position [253, 0]
click at [427, 200] on span "Bump" at bounding box center [436, 194] width 18 height 9
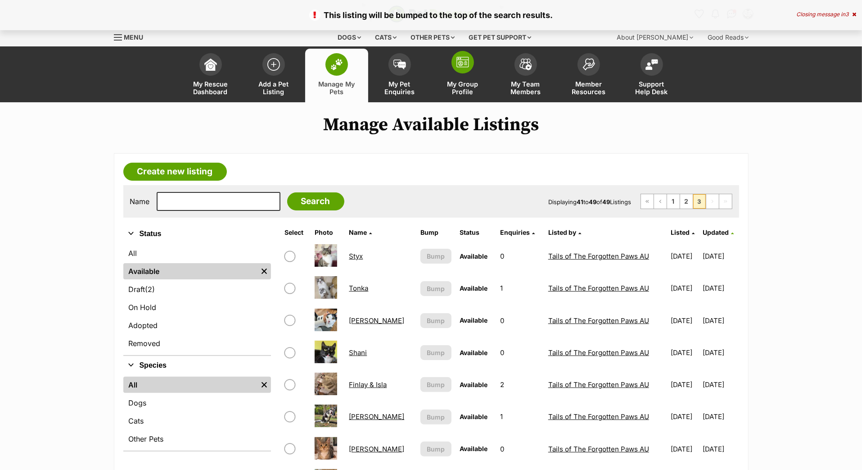
click at [465, 89] on link "My Group Profile" at bounding box center [462, 76] width 63 height 54
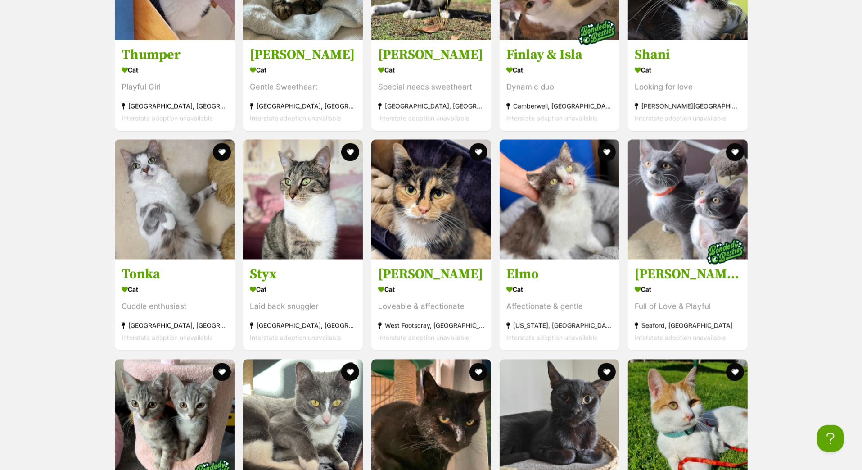
scroll to position [1362, 0]
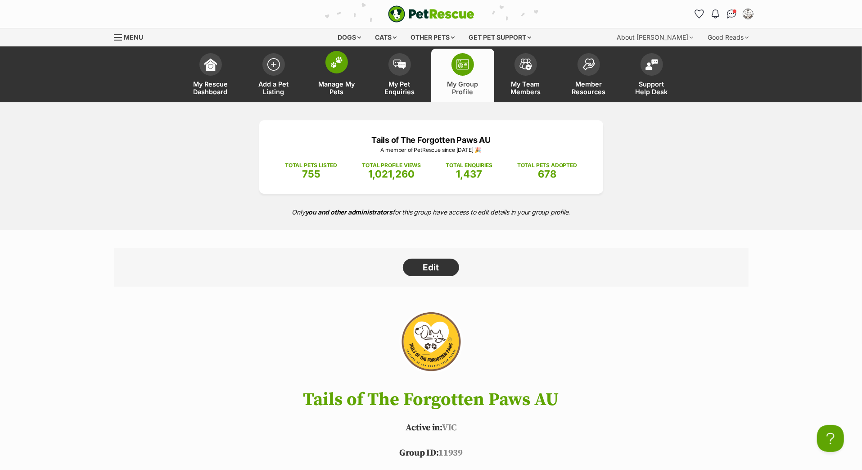
click at [340, 88] on link "Manage My Pets" at bounding box center [336, 76] width 63 height 54
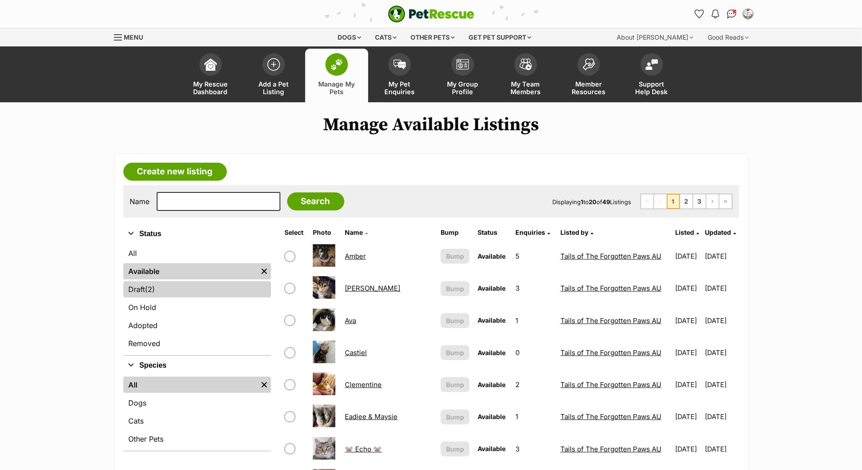
click at [181, 297] on link "Draft (2) Items" at bounding box center [197, 289] width 148 height 16
